Goal: Information Seeking & Learning: Check status

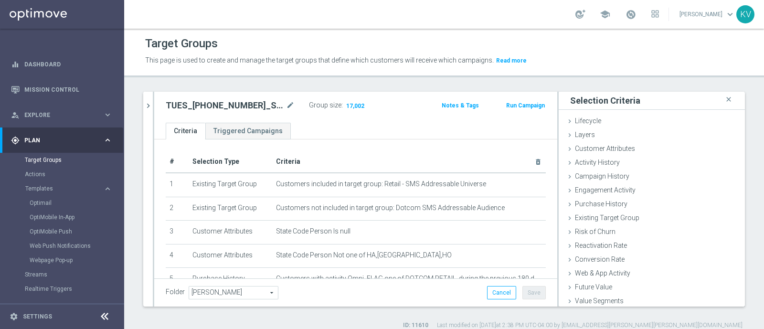
scroll to position [30, 0]
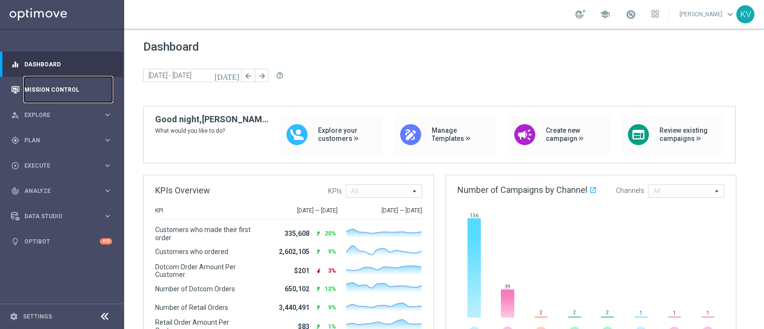
click at [76, 94] on link "Mission Control" at bounding box center [68, 89] width 88 height 25
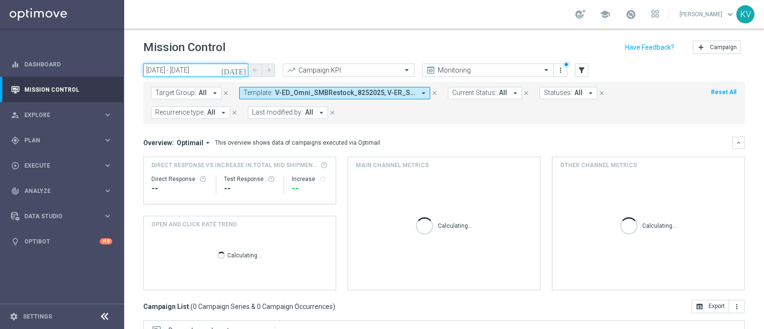
click at [200, 70] on input "[DATE] - [DATE]" at bounding box center [195, 69] width 105 height 13
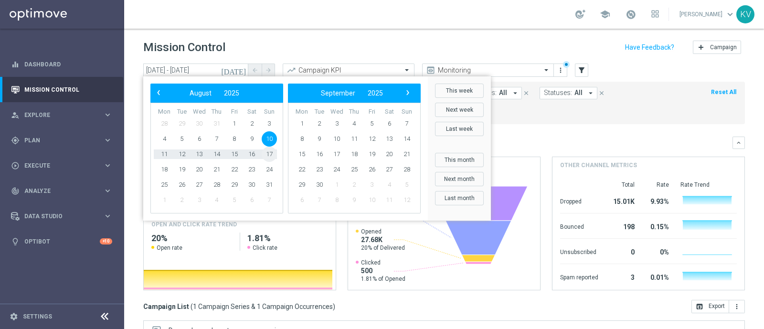
click at [270, 154] on span "17" at bounding box center [269, 154] width 15 height 15
type input "[DATE] - [DATE]"
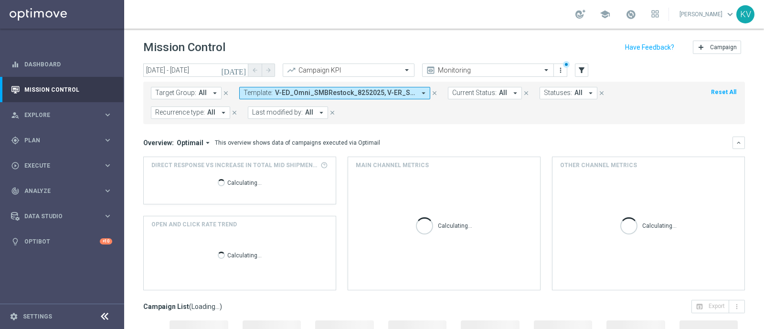
click at [311, 95] on span "V-ED_Omni_SMBRestock_8252025, V-ER_SLP_Loyalty_082225_HotDeals" at bounding box center [345, 93] width 140 height 8
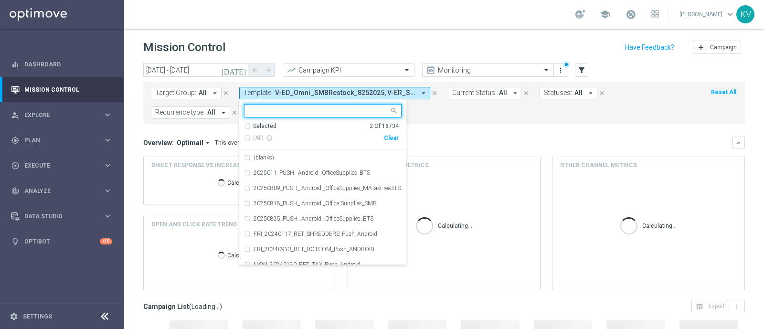
click at [389, 141] on div "(All) info_outline Clear" at bounding box center [321, 138] width 155 height 16
click at [0, 0] on div "Clear" at bounding box center [0, 0] width 0 height 0
click at [334, 112] on input "text" at bounding box center [319, 111] width 140 height 8
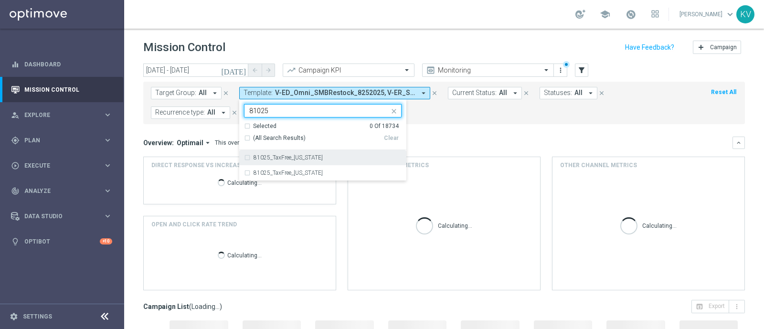
click at [327, 158] on div "81025_TaxFree_[US_STATE]" at bounding box center [327, 158] width 148 height 6
type input "81025"
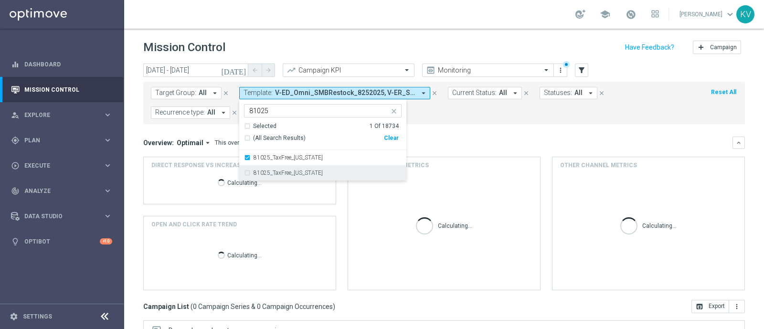
click at [322, 168] on div "81025_TaxFree_[US_STATE]" at bounding box center [323, 172] width 158 height 15
click at [426, 135] on mini-dashboard "Overview: Optimail arrow_drop_down This overview shows data of campaigns execut…" at bounding box center [444, 212] width 602 height 176
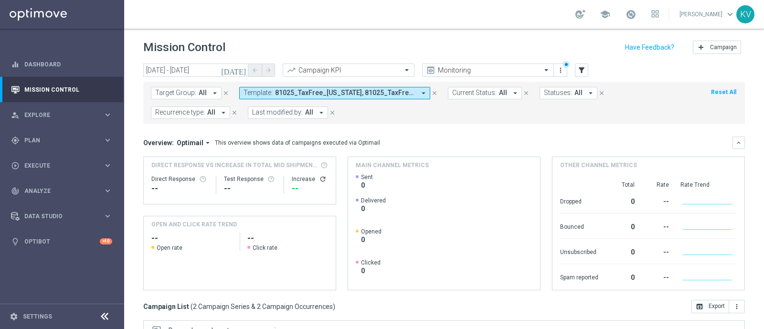
click at [264, 93] on span "Template:" at bounding box center [257, 93] width 29 height 8
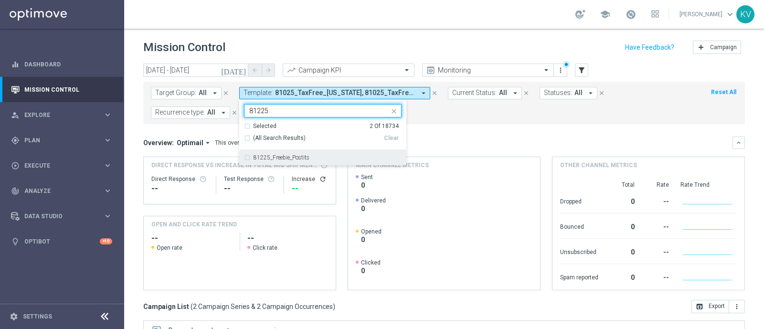
click at [300, 154] on div "81225_Freebie_Postits" at bounding box center [323, 157] width 158 height 15
type input "81225"
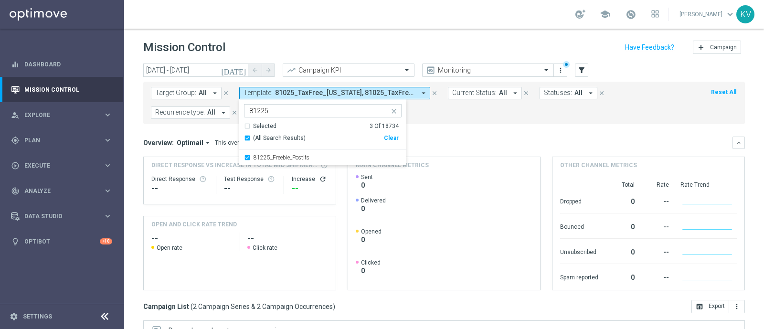
click at [441, 137] on div "Overview: Optimail arrow_drop_down This overview shows data of campaigns execut…" at bounding box center [444, 143] width 602 height 12
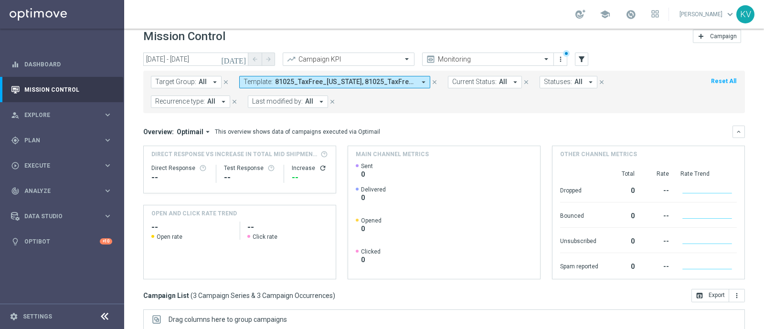
scroll to position [11, 0]
click at [332, 83] on span "81025_TaxFree_[US_STATE], 81025_TaxFree_[US_STATE], 81225_Freebie_Postits" at bounding box center [345, 82] width 140 height 8
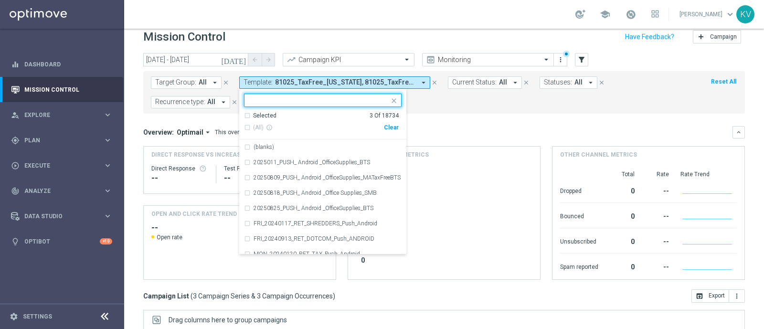
click at [0, 0] on div "Clear" at bounding box center [0, 0] width 0 height 0
click at [349, 96] on input "text" at bounding box center [319, 100] width 140 height 8
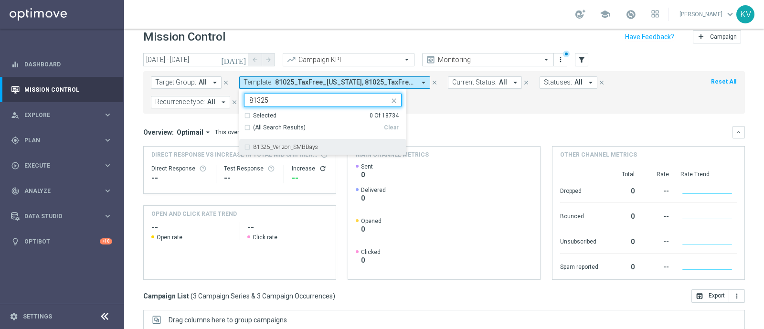
click at [267, 148] on label "81325_Verizon_SMBDays" at bounding box center [285, 147] width 64 height 6
type input "81325"
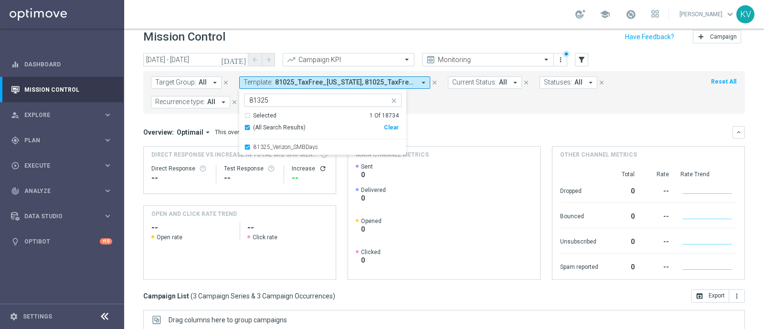
click at [442, 125] on mini-dashboard "Overview: Optimail arrow_drop_down This overview shows data of campaigns execut…" at bounding box center [444, 202] width 602 height 176
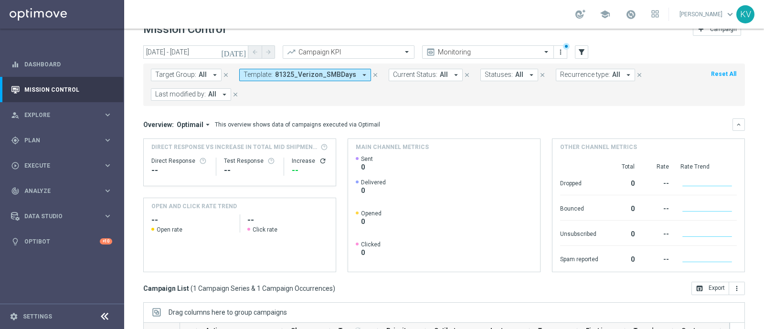
scroll to position [14, 0]
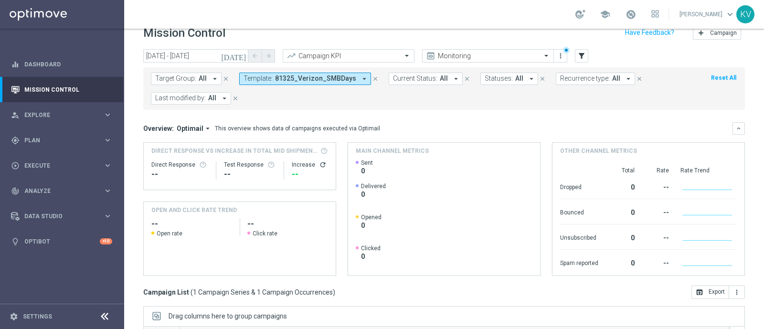
click at [305, 80] on span "81325_Verizon_SMBDays" at bounding box center [315, 78] width 81 height 8
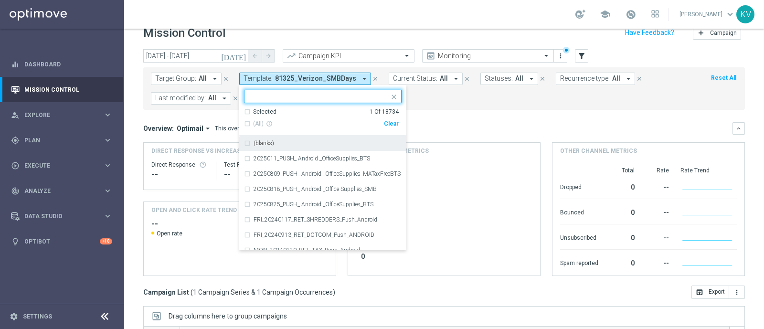
click at [0, 0] on div "Clear" at bounding box center [0, 0] width 0 height 0
click at [302, 97] on input "text" at bounding box center [319, 97] width 140 height 8
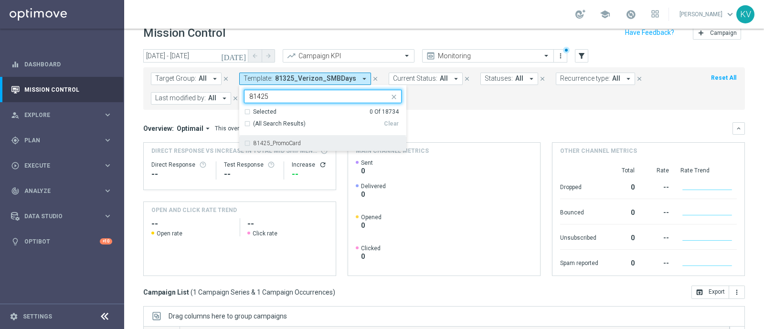
click at [302, 140] on div "81425_PromoCard" at bounding box center [327, 143] width 148 height 6
type input "81425"
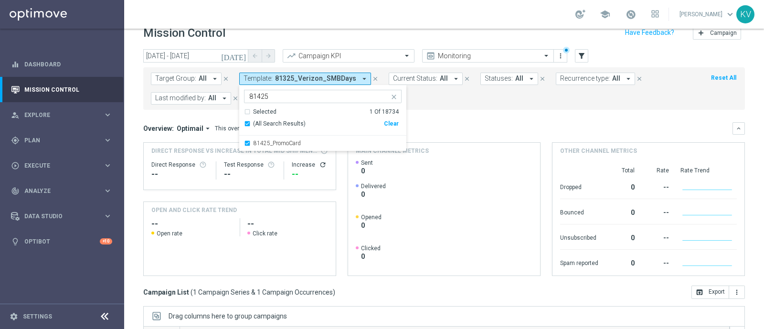
click at [470, 120] on mini-dashboard "Overview: Optimail arrow_drop_down This overview shows data of campaigns execut…" at bounding box center [444, 198] width 602 height 176
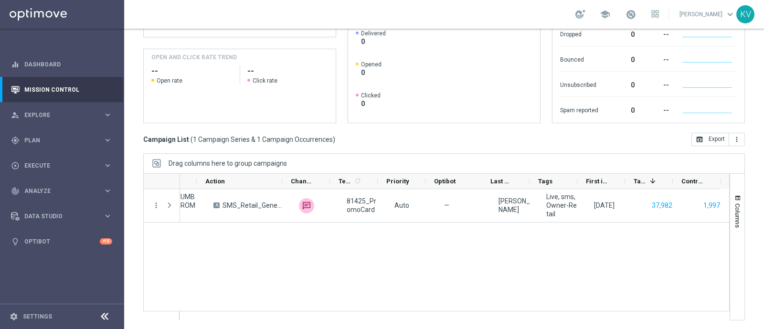
scroll to position [0, 0]
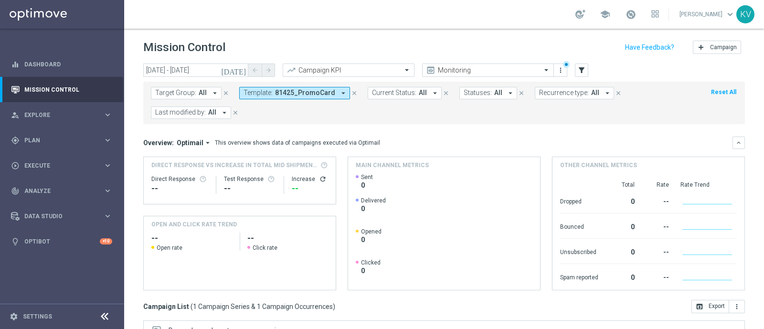
click at [283, 93] on span "81425_PromoCard" at bounding box center [305, 93] width 60 height 8
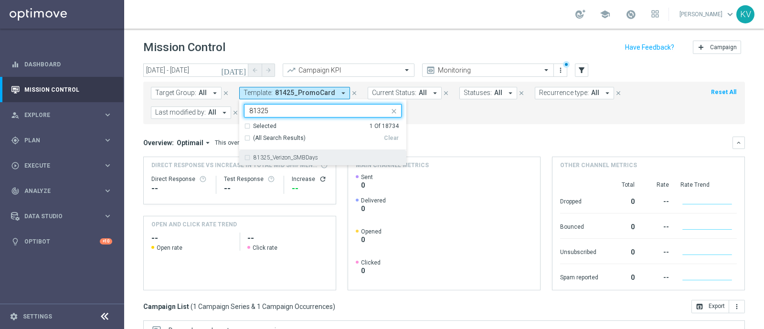
click at [306, 150] on div "81325_Verizon_SMBDays" at bounding box center [323, 157] width 158 height 15
type input "81325"
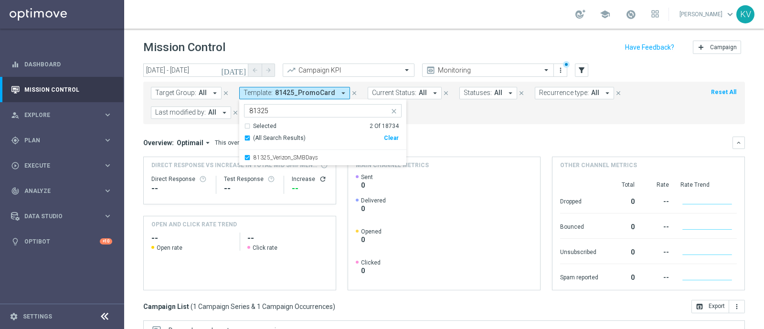
click at [463, 151] on div "Overview: Optimail arrow_drop_down This overview shows data of campaigns execut…" at bounding box center [444, 214] width 602 height 154
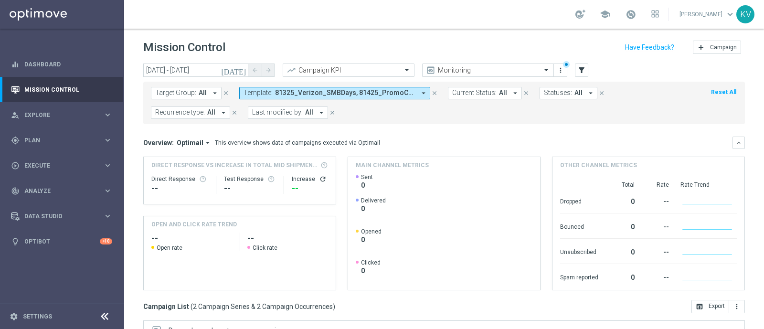
click at [341, 97] on button "Template: 81325_Verizon_SMBDays, 81425_PromoCard arrow_drop_down" at bounding box center [334, 93] width 191 height 12
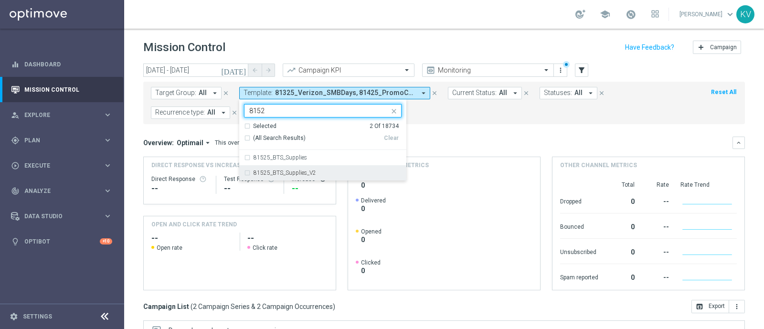
click at [326, 178] on div "81525_BTS_Supplies_V2" at bounding box center [323, 172] width 158 height 15
type input "8152"
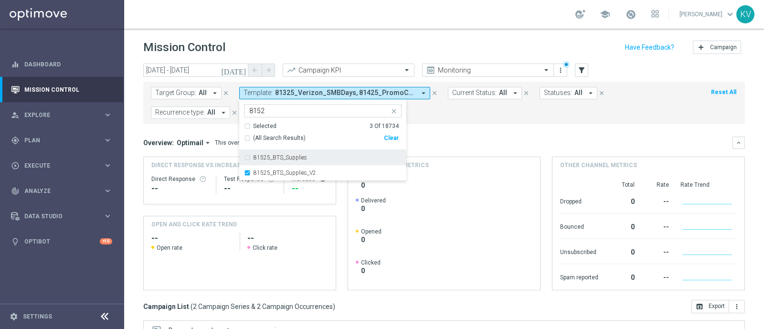
click at [332, 158] on div "81525_BTS_Supplies" at bounding box center [327, 158] width 148 height 6
click at [496, 116] on form "Target Group: All arrow_drop_down close Template: 81325_Verizon_SMBDays, 81425_…" at bounding box center [423, 103] width 544 height 32
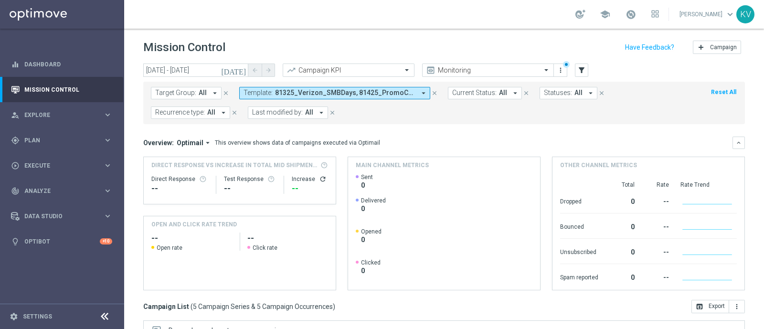
click at [324, 84] on div "Target Group: All arrow_drop_down close Template: 81325_Verizon_SMBDays, 81425_…" at bounding box center [444, 103] width 602 height 42
click at [324, 87] on button "Template: 81325_Verizon_SMBDays, 81425_PromoCard, 81525_BTS_Supplies, 81525_BTS…" at bounding box center [334, 93] width 191 height 12
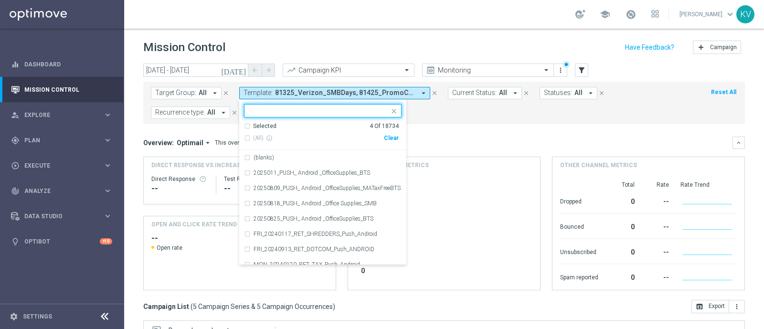
click at [0, 0] on div "Clear" at bounding box center [0, 0] width 0 height 0
click at [353, 116] on div at bounding box center [318, 112] width 141 height 10
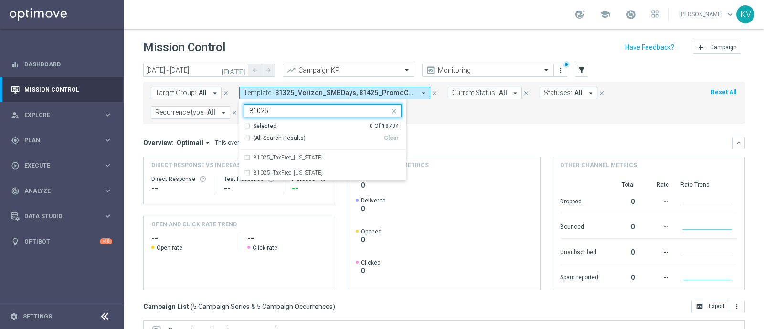
click at [346, 144] on div "(All Search Results) Clear" at bounding box center [321, 138] width 155 height 16
click at [340, 154] on div "81025_TaxFree_[US_STATE]" at bounding box center [323, 157] width 158 height 15
type input "81025"
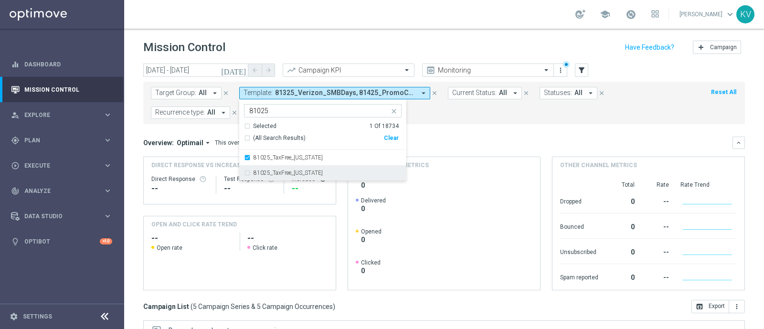
click at [334, 176] on div "81025_TaxFree_[US_STATE]" at bounding box center [323, 172] width 158 height 15
click at [428, 150] on div "Overview: Optimail arrow_drop_down This overview shows data of campaigns execut…" at bounding box center [444, 214] width 602 height 154
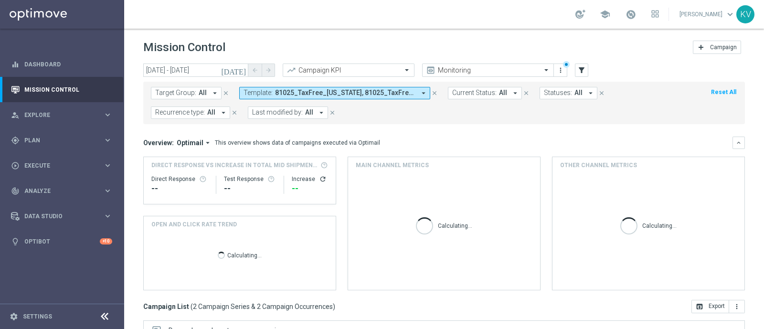
scroll to position [167, 0]
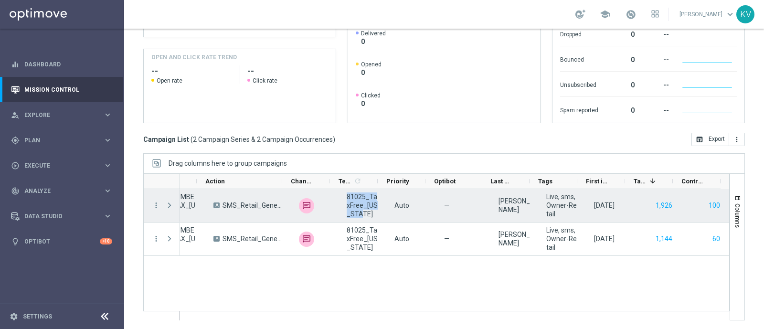
drag, startPoint x: 352, startPoint y: 213, endPoint x: 334, endPoint y: 193, distance: 26.7
click at [338, 193] on div "81025_TaxFree_[US_STATE]" at bounding box center [362, 205] width 48 height 33
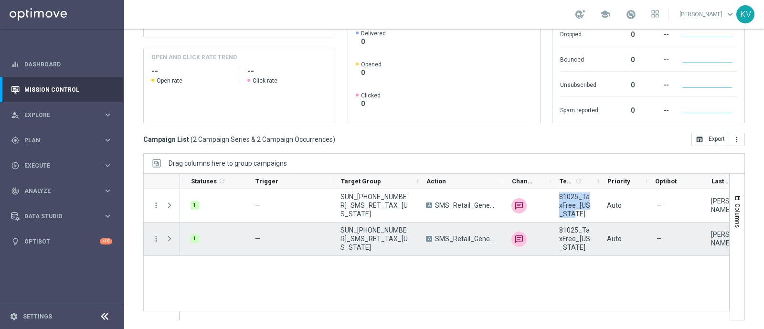
scroll to position [0, 44]
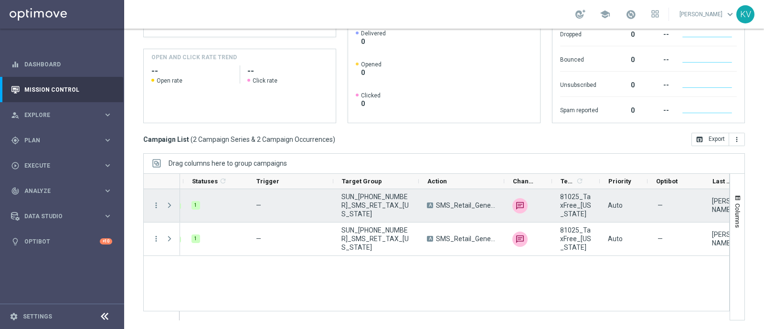
click at [352, 215] on div "SUN_[PHONE_NUMBER]_SMS_RET_TAX_[US_STATE]" at bounding box center [375, 205] width 85 height 33
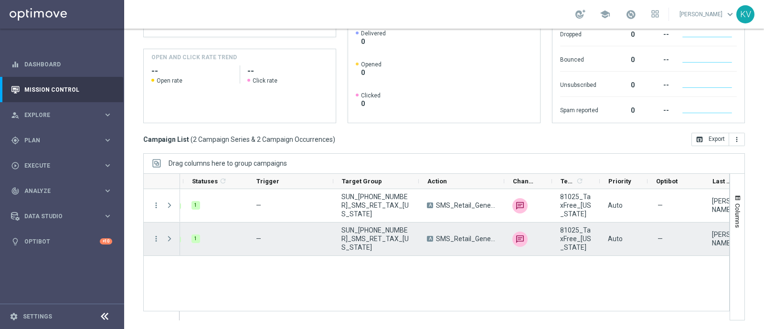
click at [369, 241] on span "SUN_[PHONE_NUMBER]_SMS_RET_TAX_[US_STATE]" at bounding box center [375, 239] width 69 height 26
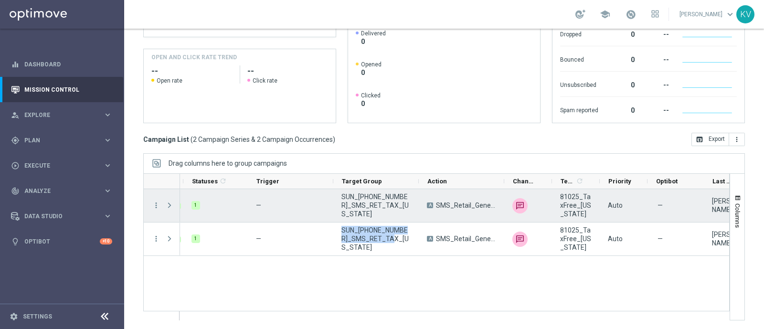
scroll to position [0, 0]
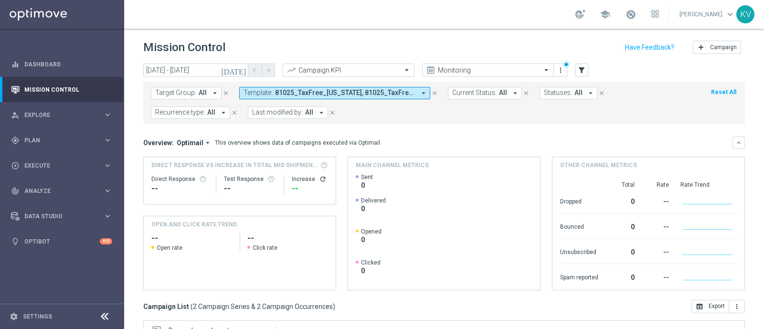
click at [359, 89] on span "81025_TaxFree_[US_STATE], 81025_TaxFree_[US_STATE]" at bounding box center [345, 93] width 140 height 8
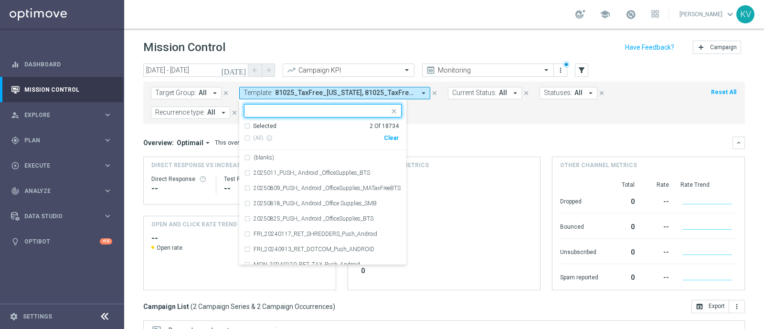
click at [0, 0] on div "Clear" at bounding box center [0, 0] width 0 height 0
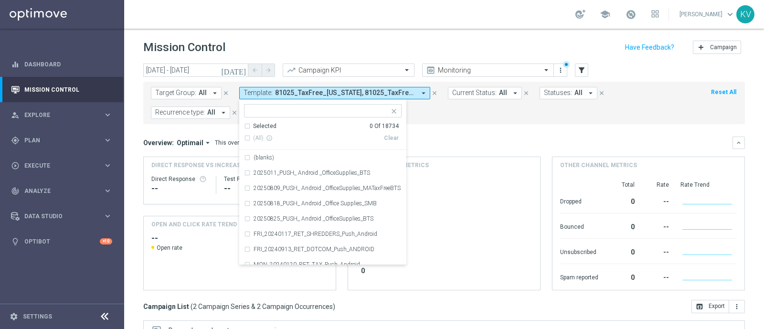
click at [379, 111] on input "text" at bounding box center [319, 111] width 140 height 8
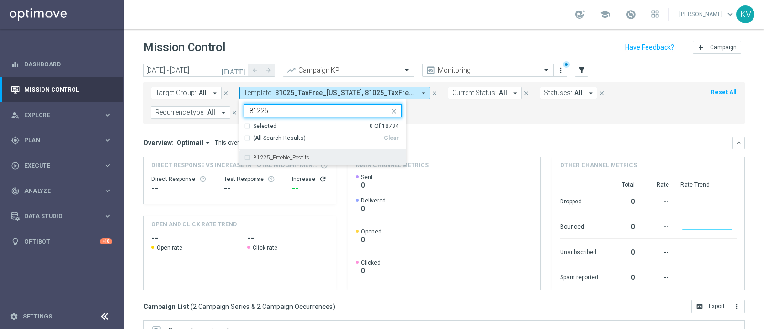
click at [378, 154] on div "81225_Freebie_Postits" at bounding box center [323, 157] width 158 height 15
type input "81225"
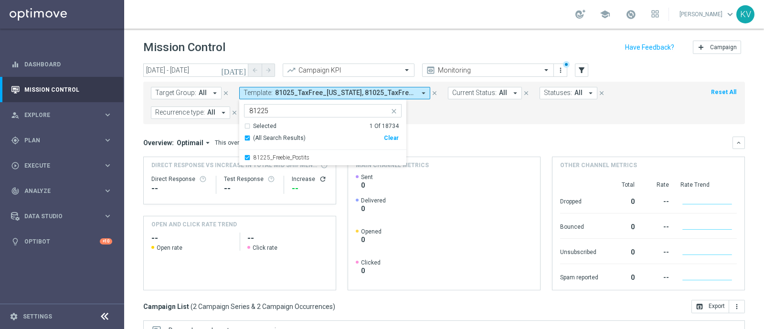
click at [445, 140] on div "Overview: Optimail arrow_drop_down This overview shows data of campaigns execut…" at bounding box center [437, 142] width 589 height 9
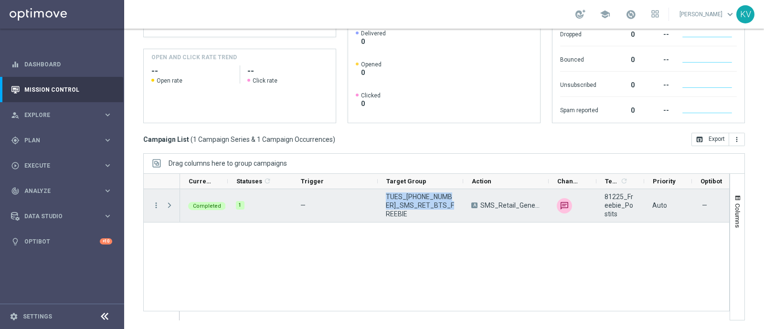
drag, startPoint x: 452, startPoint y: 210, endPoint x: 382, endPoint y: 197, distance: 70.9
click at [382, 197] on div "TUES_[PHONE_NUMBER]_SMS_RET_BTS_FREEBIE" at bounding box center [420, 205] width 85 height 33
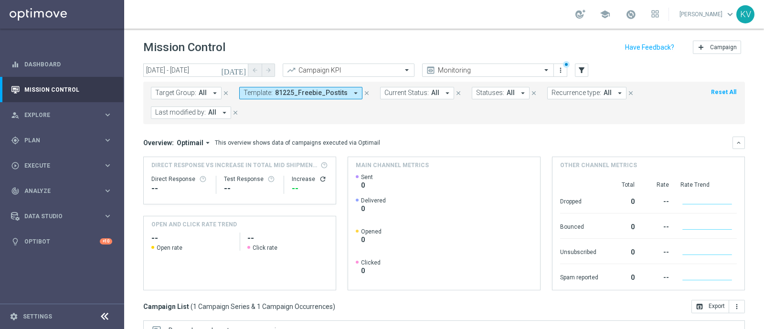
click at [312, 92] on span "81225_Freebie_Postits" at bounding box center [311, 93] width 73 height 8
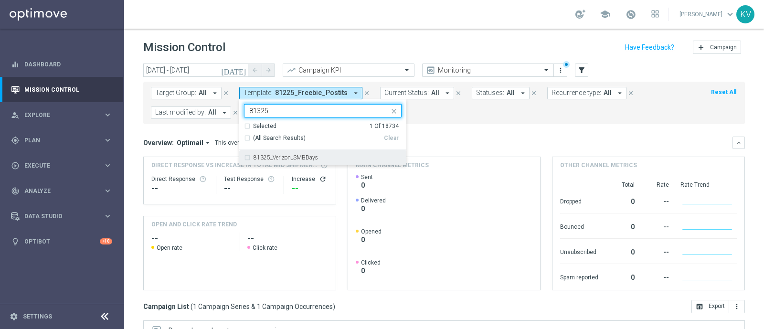
click at [324, 152] on div "81325_Verizon_SMBDays" at bounding box center [323, 157] width 158 height 15
type input "81325"
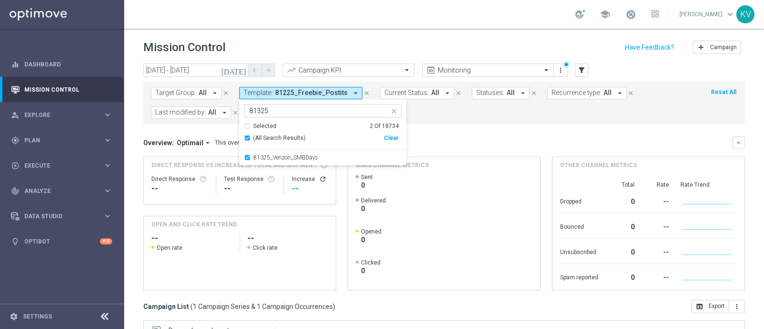
click at [429, 144] on div "Overview: Optimail arrow_drop_down This overview shows data of campaigns execut…" at bounding box center [437, 142] width 589 height 9
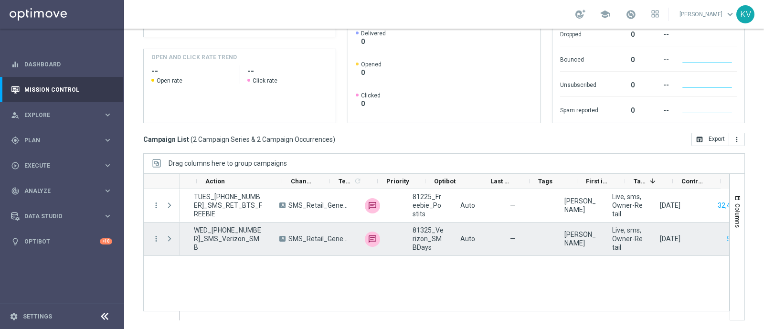
scroll to position [0, 265]
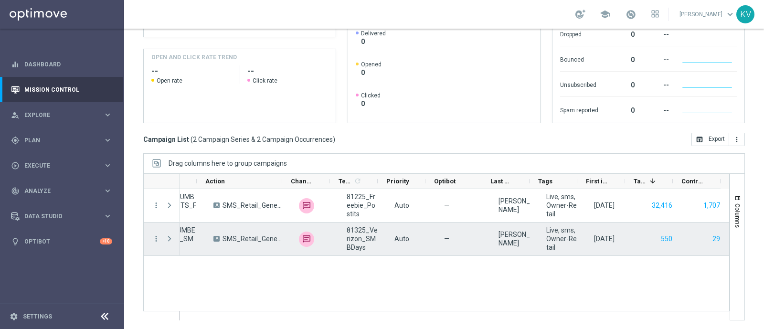
click at [347, 235] on span "81325_Verizon_SMBDays" at bounding box center [363, 239] width 32 height 26
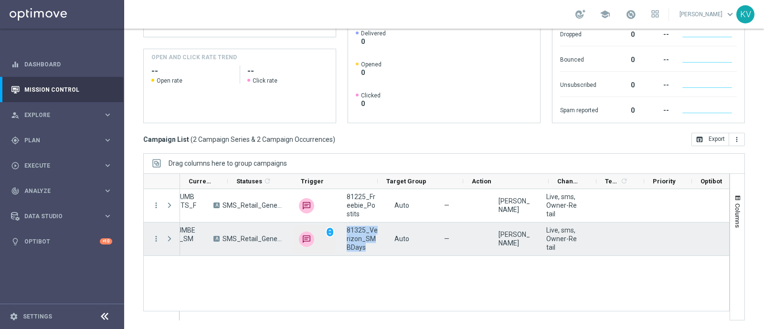
scroll to position [0, 0]
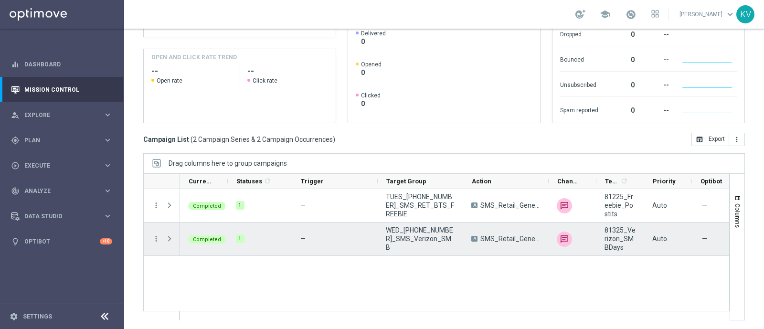
click at [411, 237] on span "WED_[PHONE_NUMBER]_SMS_Verizon_SMB" at bounding box center [420, 239] width 69 height 26
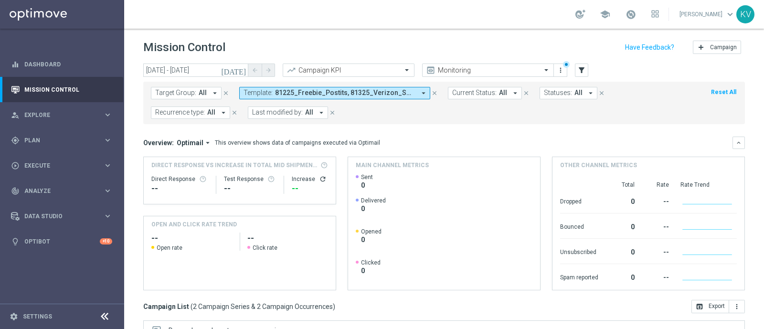
click at [294, 89] on span "81225_Freebie_Postits, 81325_Verizon_SMBDays" at bounding box center [345, 93] width 140 height 8
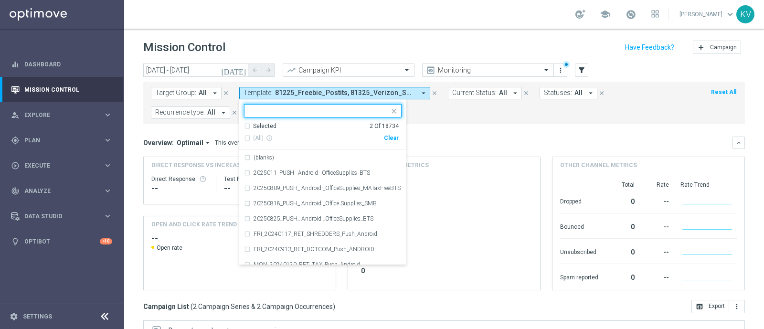
click at [0, 0] on div "Clear" at bounding box center [0, 0] width 0 height 0
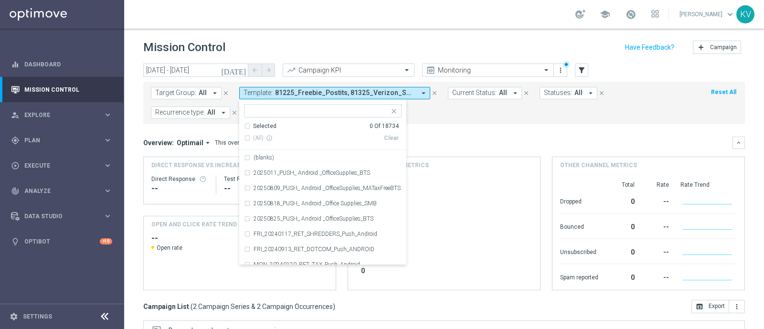
click at [348, 112] on input "text" at bounding box center [319, 111] width 140 height 8
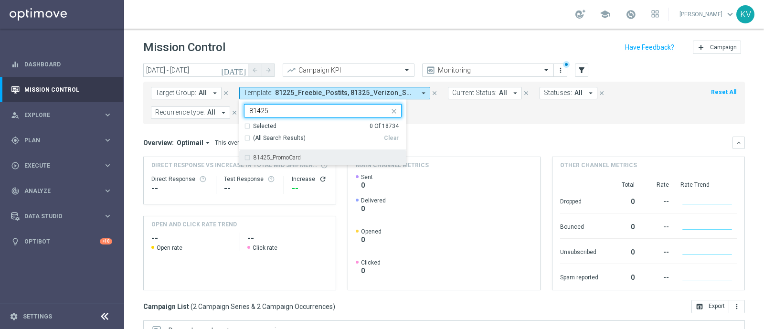
click at [332, 158] on div "81425_PromoCard" at bounding box center [327, 158] width 148 height 6
type input "81425"
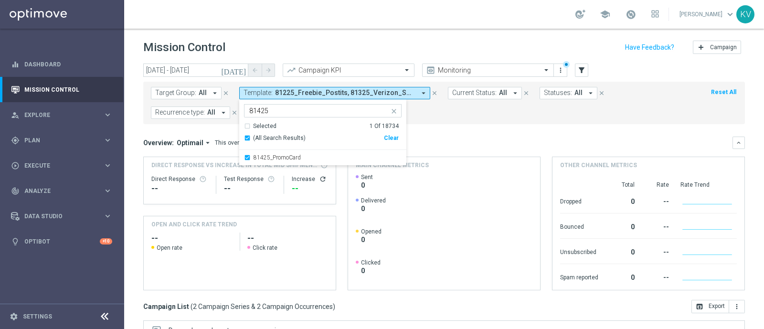
click at [475, 144] on div "Overview: Optimail arrow_drop_down This overview shows data of campaigns execut…" at bounding box center [437, 142] width 589 height 9
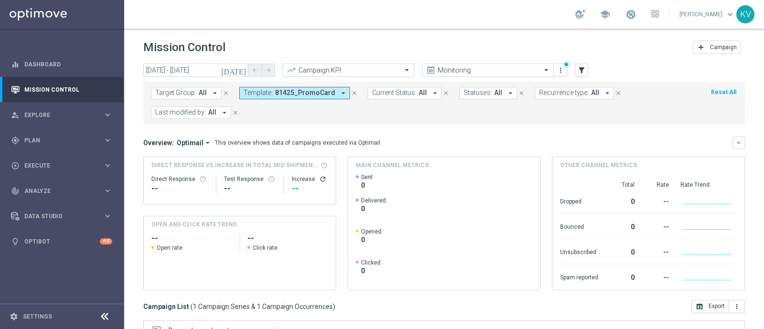
scroll to position [167, 0]
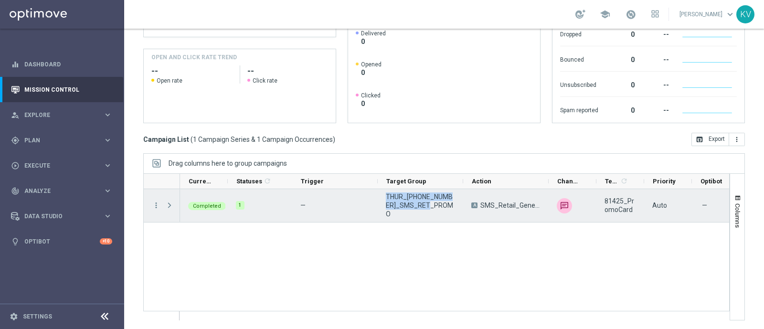
drag, startPoint x: 440, startPoint y: 218, endPoint x: 382, endPoint y: 198, distance: 61.0
click at [382, 198] on div "THUR_[PHONE_NUMBER]_SMS_RET_PROMO" at bounding box center [420, 205] width 85 height 33
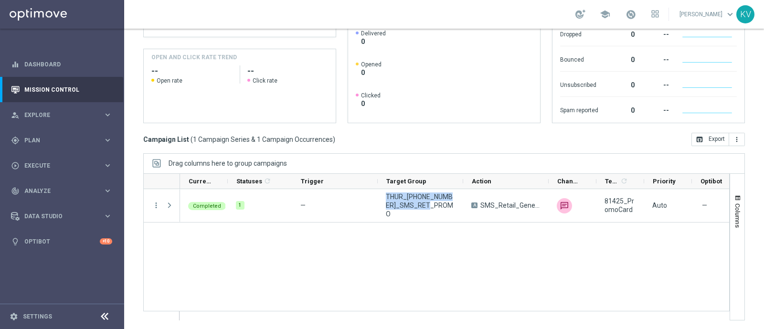
scroll to position [0, 0]
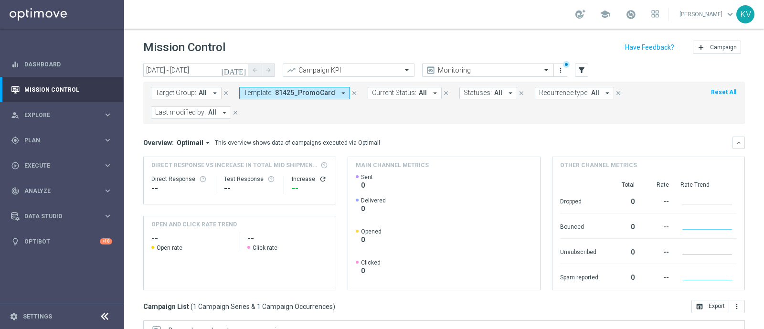
click at [259, 89] on span "Template:" at bounding box center [257, 93] width 29 height 8
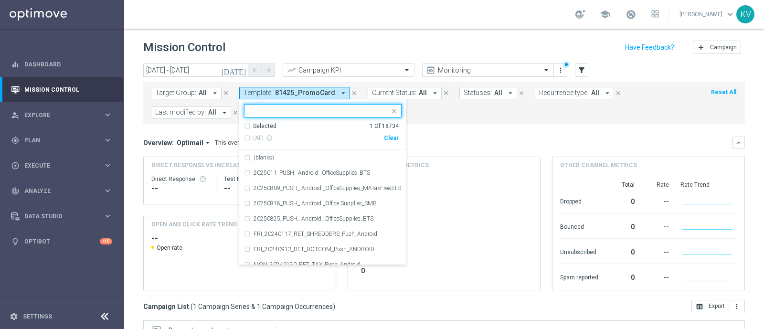
click at [0, 0] on div "Clear" at bounding box center [0, 0] width 0 height 0
click at [349, 111] on input "text" at bounding box center [319, 111] width 140 height 8
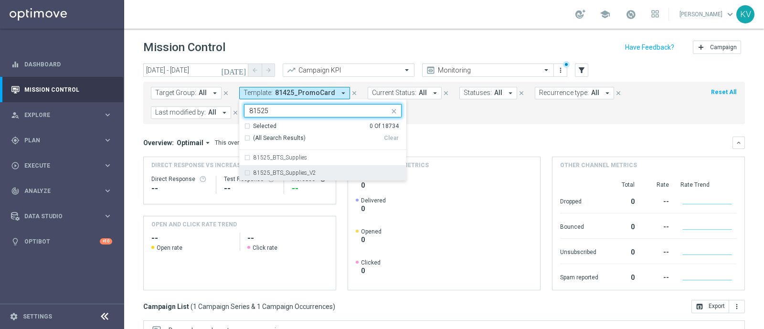
click at [318, 174] on div "81525_BTS_Supplies_V2" at bounding box center [327, 173] width 148 height 6
type input "81525"
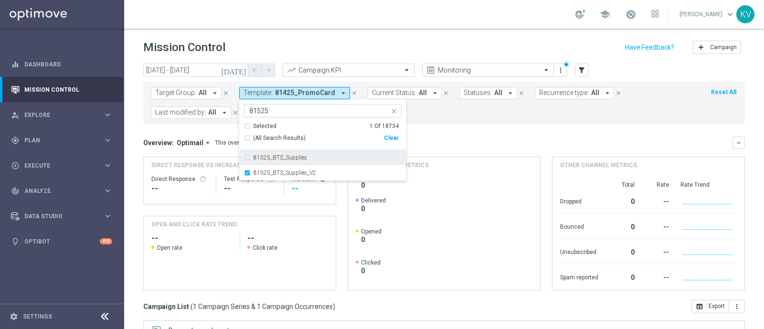
click at [448, 137] on div "Overview: Optimail arrow_drop_down This overview shows data of campaigns execut…" at bounding box center [444, 143] width 602 height 12
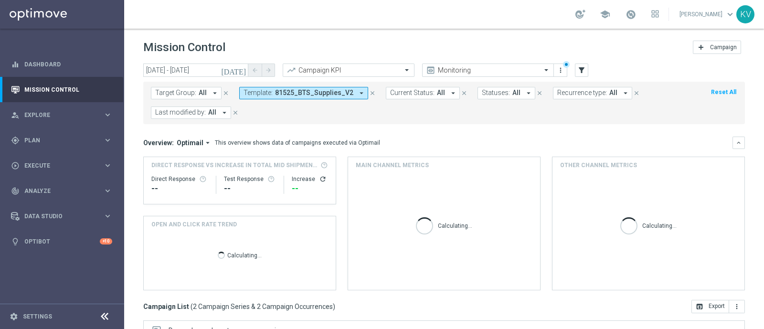
scroll to position [167, 0]
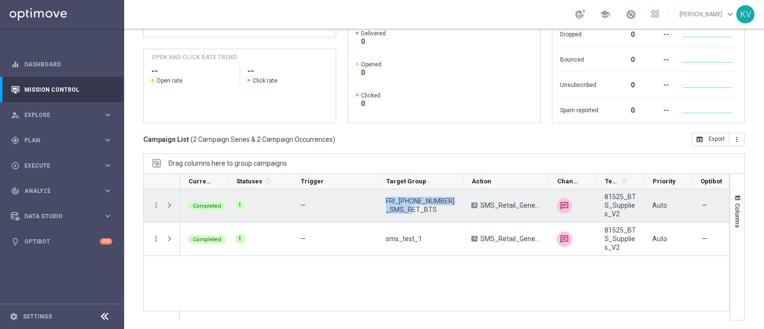
drag, startPoint x: 400, startPoint y: 206, endPoint x: 378, endPoint y: 194, distance: 25.4
click at [378, 194] on div "FRI_[PHONE_NUMBER]_SMS_RET_BTS" at bounding box center [420, 205] width 85 height 33
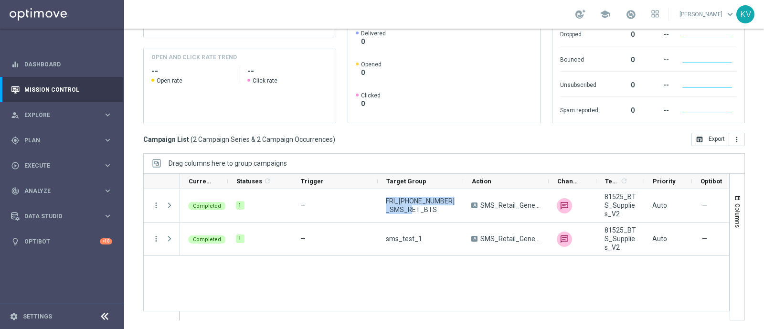
scroll to position [0, 0]
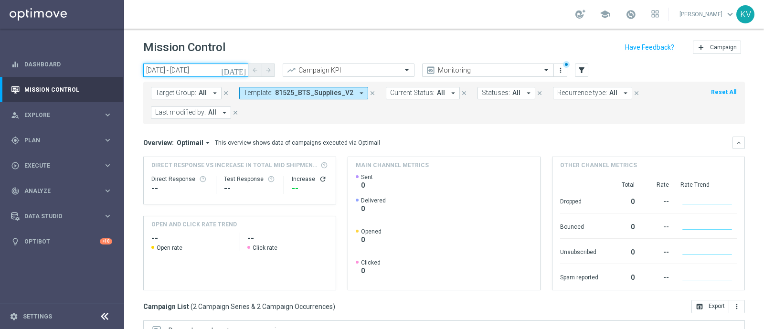
click at [184, 72] on input "[DATE] - [DATE]" at bounding box center [195, 69] width 105 height 13
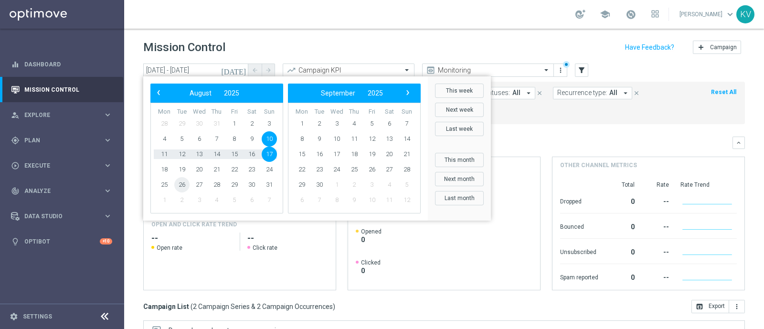
click at [178, 183] on span "26" at bounding box center [181, 184] width 15 height 15
type input "[DATE] - [DATE]"
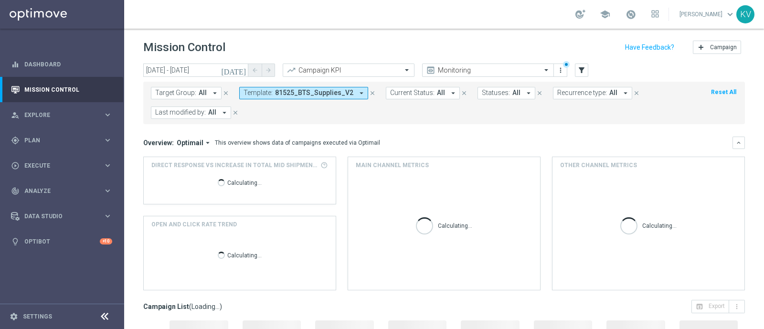
click at [285, 96] on span "81525_BTS_Supplies_V2" at bounding box center [314, 93] width 78 height 8
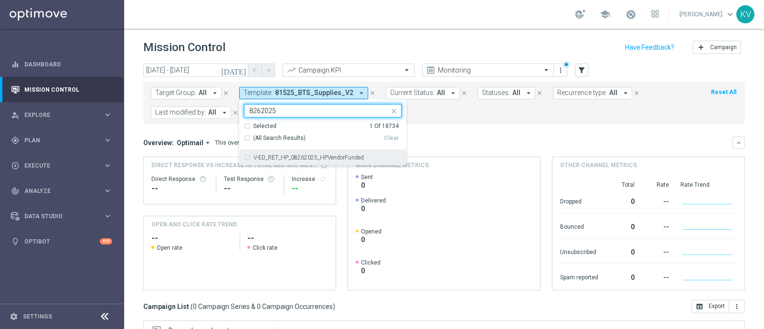
click at [362, 153] on div "V-ED_RET_HP_08262025_HPVendorFunded" at bounding box center [323, 157] width 158 height 15
type input "8262025"
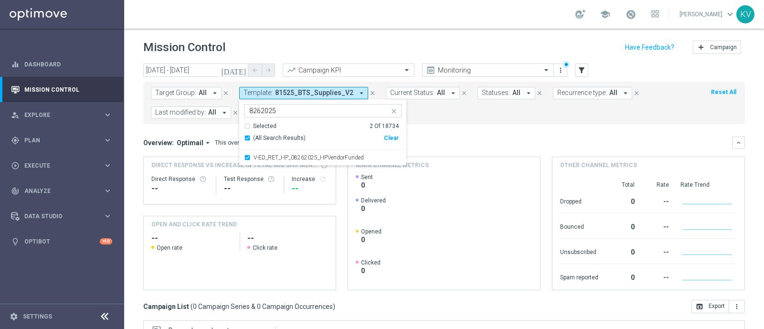
click at [469, 140] on div "Overview: Optimail arrow_drop_down This overview shows data of campaigns execut…" at bounding box center [437, 142] width 589 height 9
